Goal: Information Seeking & Learning: Check status

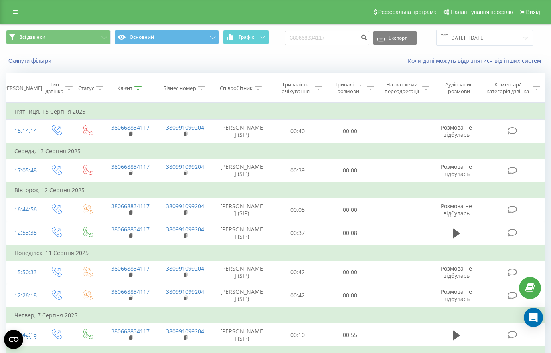
click at [7, 2] on div "Реферальна програма Налаштування профілю Вихід" at bounding box center [275, 12] width 551 height 24
click at [9, 6] on div "Реферальна програма Налаштування профілю Вихід" at bounding box center [275, 12] width 551 height 24
click at [10, 8] on link at bounding box center [15, 11] width 14 height 11
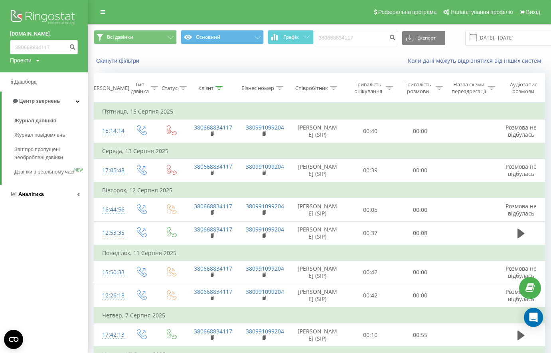
click at [62, 200] on link "Аналiтика" at bounding box center [44, 193] width 88 height 19
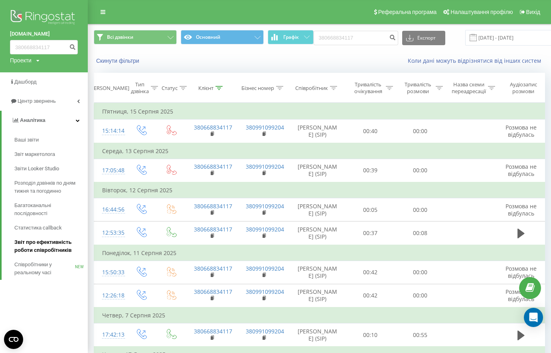
click at [41, 253] on span "Звіт про ефективність роботи співробітників" at bounding box center [48, 246] width 69 height 16
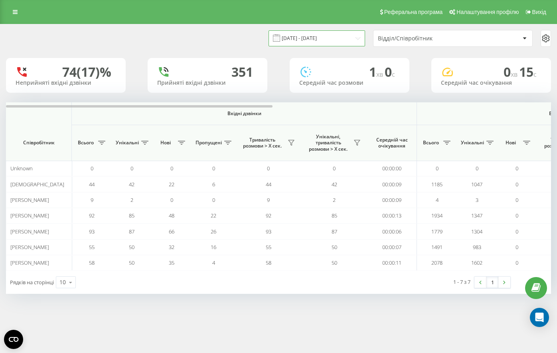
click at [317, 38] on input "19.07.2025 - 19.08.2025" at bounding box center [317, 38] width 97 height 16
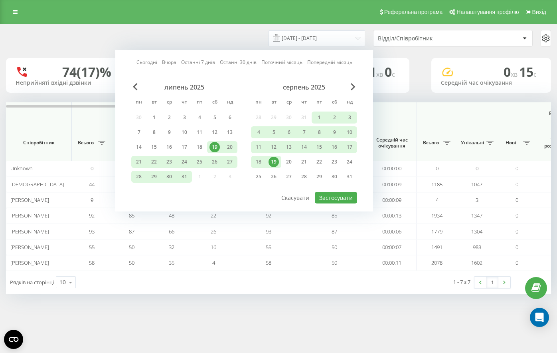
click at [276, 164] on div "19" at bounding box center [274, 162] width 10 height 10
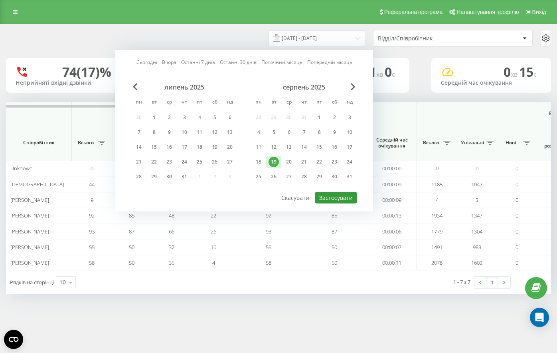
click at [342, 196] on button "Застосувати" at bounding box center [336, 198] width 42 height 12
type input "19.08.2025 - 19.08.2025"
